Goal: Information Seeking & Learning: Compare options

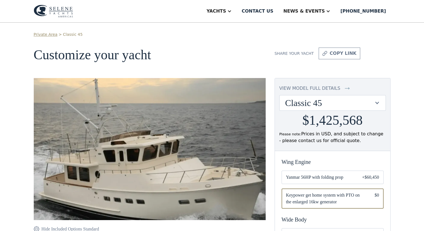
click at [378, 101] on div at bounding box center [377, 102] width 5 height 5
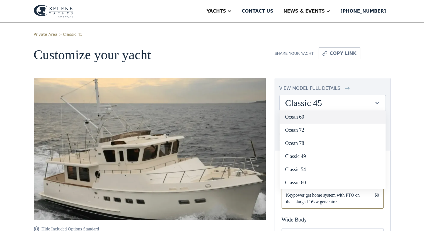
click at [298, 117] on link "Ocean 60" at bounding box center [333, 116] width 106 height 13
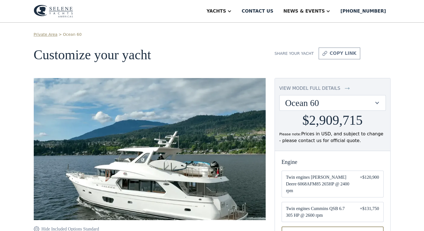
click at [377, 102] on div at bounding box center [377, 102] width 5 height 5
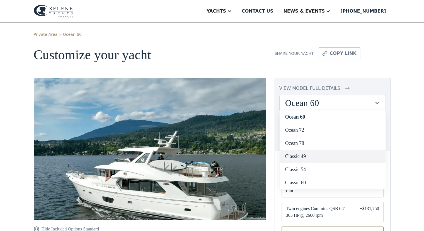
click at [296, 155] on link "Classic 49" at bounding box center [333, 156] width 106 height 13
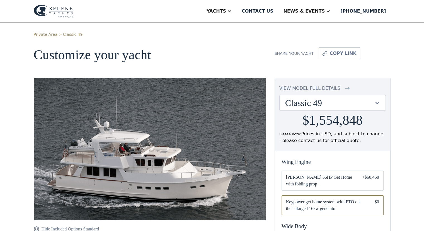
click at [378, 102] on div at bounding box center [377, 102] width 5 height 5
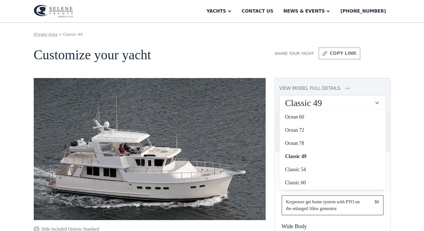
drag, startPoint x: 387, startPoint y: 137, endPoint x: 387, endPoint y: 165, distance: 28.5
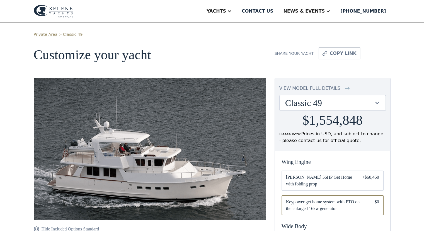
click at [378, 101] on div at bounding box center [377, 102] width 5 height 5
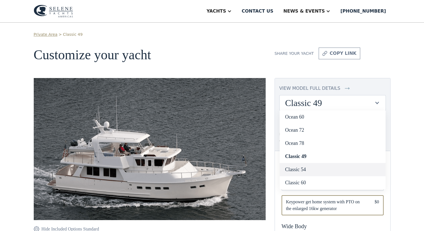
click at [298, 169] on link "Classic 54" at bounding box center [333, 169] width 106 height 13
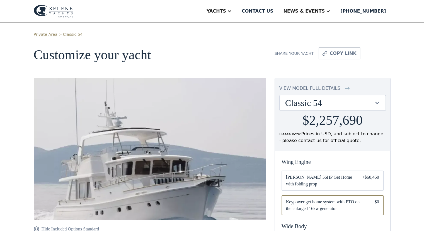
click at [376, 100] on div at bounding box center [377, 102] width 5 height 5
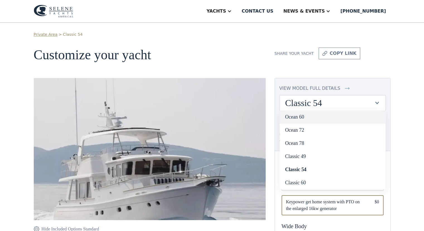
click at [293, 116] on link "Ocean 60" at bounding box center [333, 116] width 106 height 13
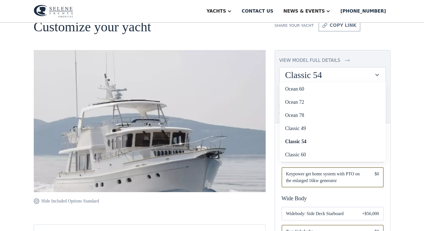
scroll to position [28, 0]
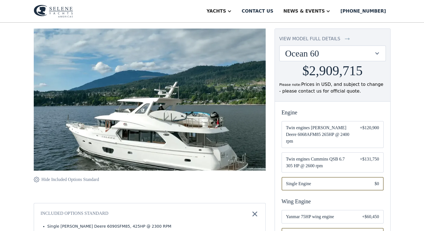
scroll to position [56, 0]
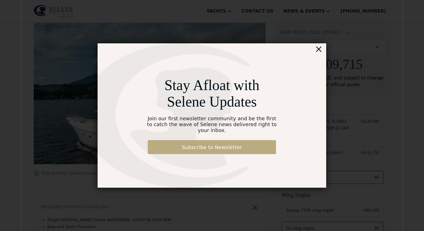
click at [211, 141] on link "Subscribe to Newsletter" at bounding box center [212, 147] width 128 height 14
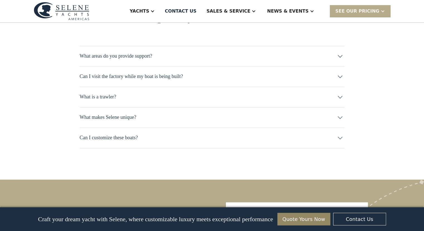
scroll to position [2660, 0]
